Goal: Information Seeking & Learning: Learn about a topic

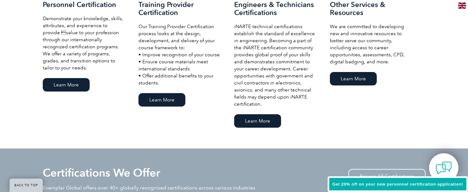
scroll to position [489, 0]
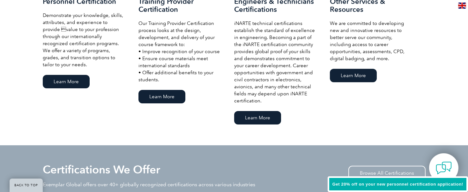
click at [4, 124] on div "Our Services Personnel Certification Demonstrate your knowledge, skills, attrib…" at bounding box center [234, 48] width 468 height 193
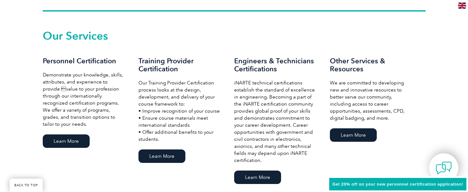
scroll to position [425, 0]
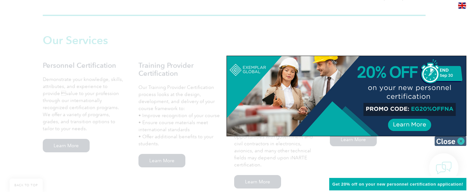
click at [459, 142] on img at bounding box center [451, 141] width 32 height 10
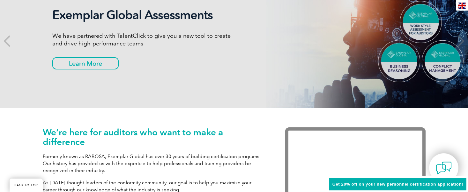
scroll to position [0, 0]
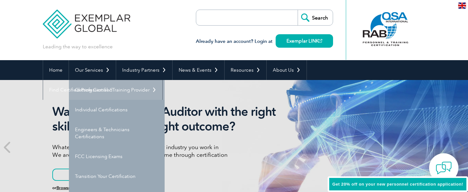
click at [95, 90] on link "Getting Certified" at bounding box center [117, 90] width 96 height 20
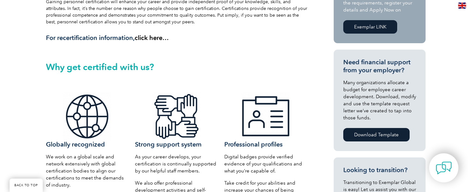
scroll to position [351, 0]
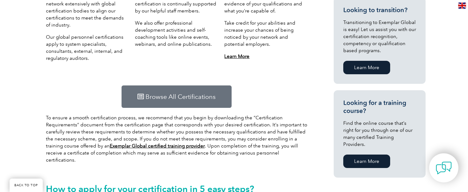
click at [186, 100] on span "Browse All Certifications" at bounding box center [181, 96] width 70 height 6
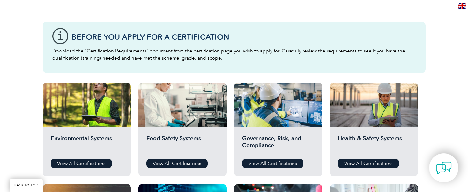
scroll to position [319, 0]
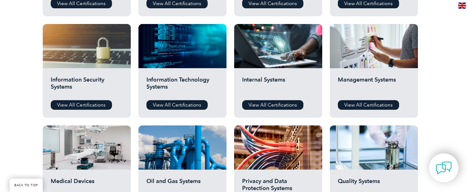
click at [22, 42] on div "Before You Apply For a Certification Download the “Certification Requirements” …" at bounding box center [234, 92] width 468 height 510
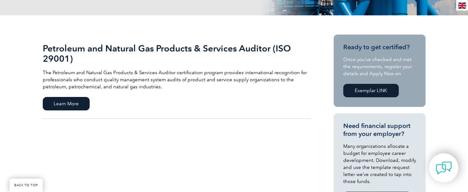
scroll to position [128, 0]
click at [66, 101] on span "Learn More" at bounding box center [66, 103] width 47 height 13
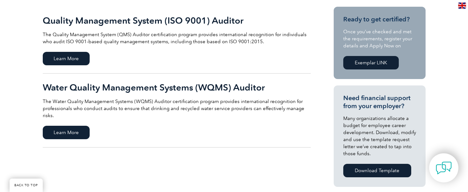
scroll to position [160, 0]
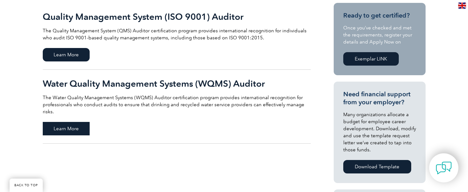
click at [72, 122] on span "Learn More" at bounding box center [66, 128] width 47 height 13
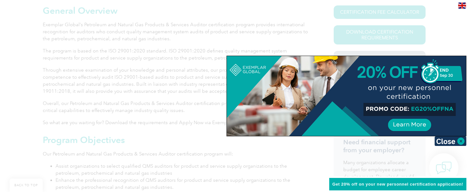
scroll to position [223, 0]
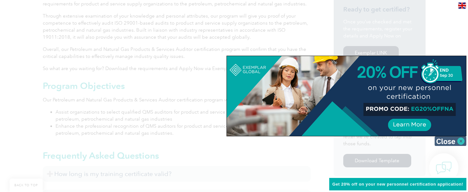
click at [462, 140] on img at bounding box center [451, 141] width 32 height 10
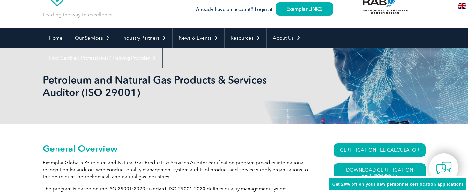
scroll to position [160, 0]
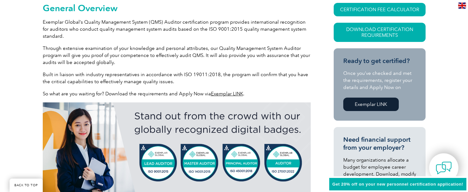
scroll to position [128, 0]
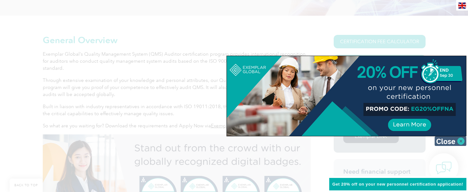
click at [461, 141] on img at bounding box center [451, 141] width 32 height 10
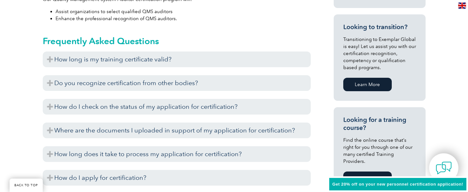
scroll to position [383, 0]
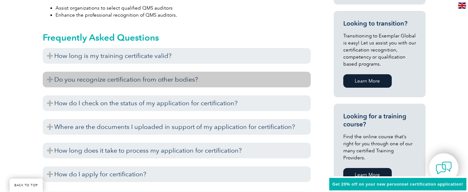
click at [49, 78] on h3 "Do you recognize certification from other bodies?" at bounding box center [177, 79] width 268 height 16
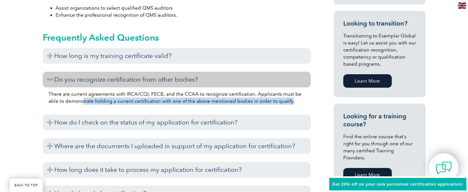
drag, startPoint x: 71, startPoint y: 102, endPoint x: 277, endPoint y: 103, distance: 206.2
click at [277, 103] on p "There are current agreements with IRCA/CQI, PECB, and the CCAA to recognize cer…" at bounding box center [177, 97] width 257 height 14
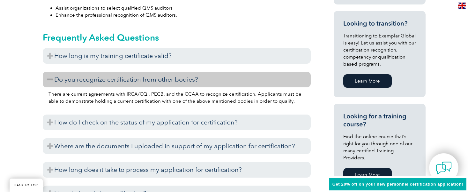
click at [27, 98] on div "General Overview Exemplar Global’s Quality Management System (QMS) Auditor cert…" at bounding box center [234, 109] width 468 height 699
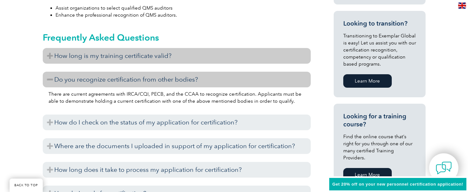
click at [49, 56] on h3 "How long is my training certificate valid?" at bounding box center [177, 56] width 268 height 16
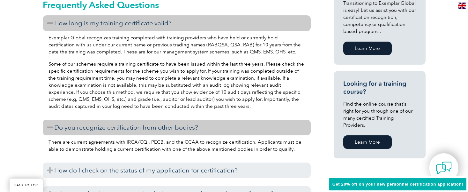
scroll to position [415, 0]
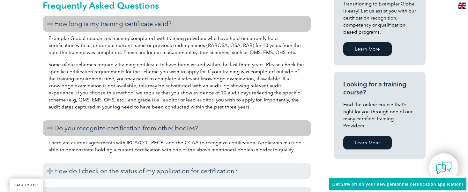
click at [86, 70] on p "Some of our schemes require a training certificate to have been issued within t…" at bounding box center [177, 85] width 257 height 49
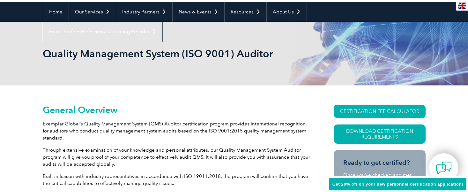
scroll to position [0, 0]
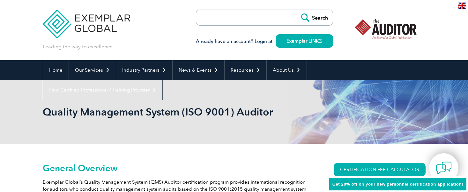
click at [14, 35] on header "Leading the way to excellence Search" at bounding box center [234, 30] width 468 height 60
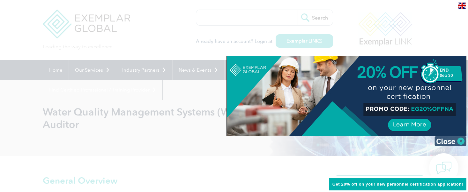
click at [462, 139] on img at bounding box center [451, 141] width 32 height 10
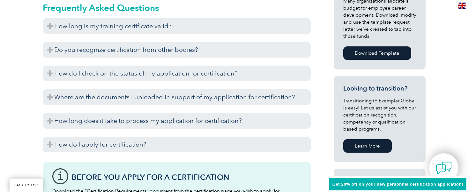
scroll to position [319, 0]
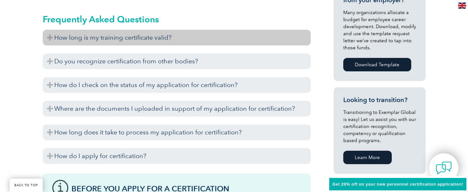
click at [49, 39] on h3 "How long is my training certificate valid?" at bounding box center [177, 38] width 268 height 16
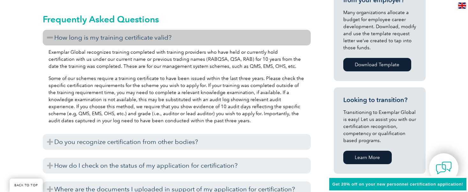
click at [24, 86] on div "General Overview Do you audit water quality management systems (WQMS)? Do you w…" at bounding box center [234, 169] width 468 height 665
